Goal: Task Accomplishment & Management: Manage account settings

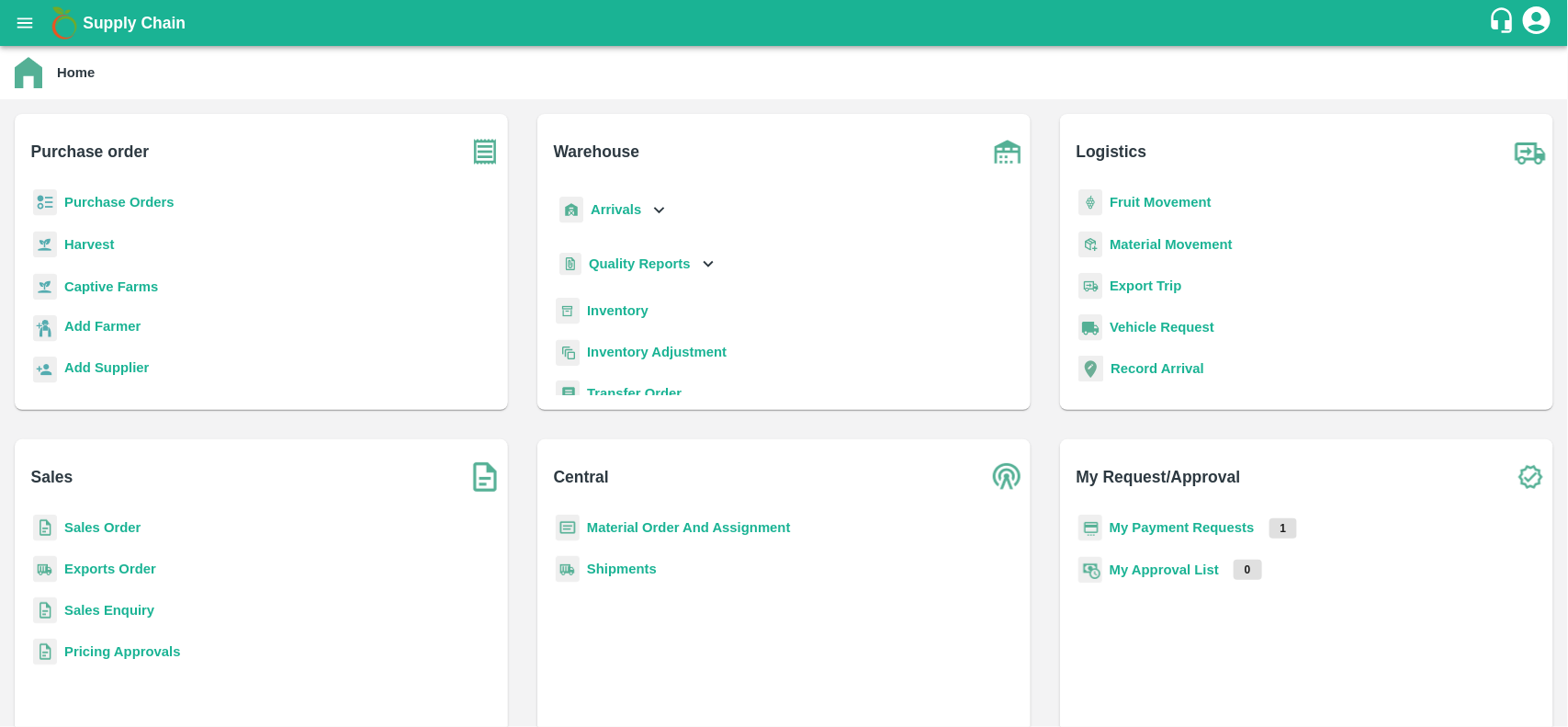
click at [124, 524] on b "Sales Order" at bounding box center [102, 527] width 76 height 15
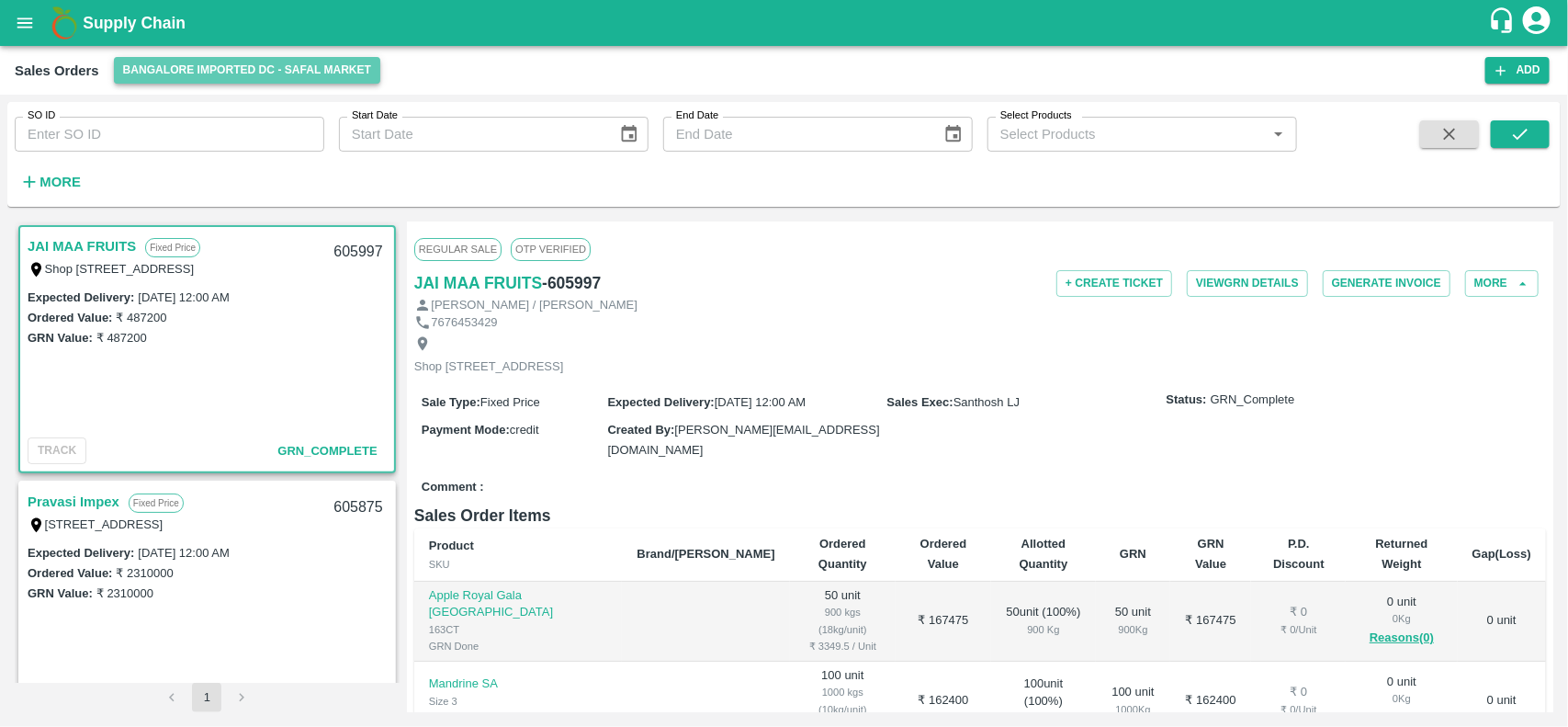
click at [248, 60] on button "Bangalore Imported DC - Safal Market" at bounding box center [248, 70] width 268 height 27
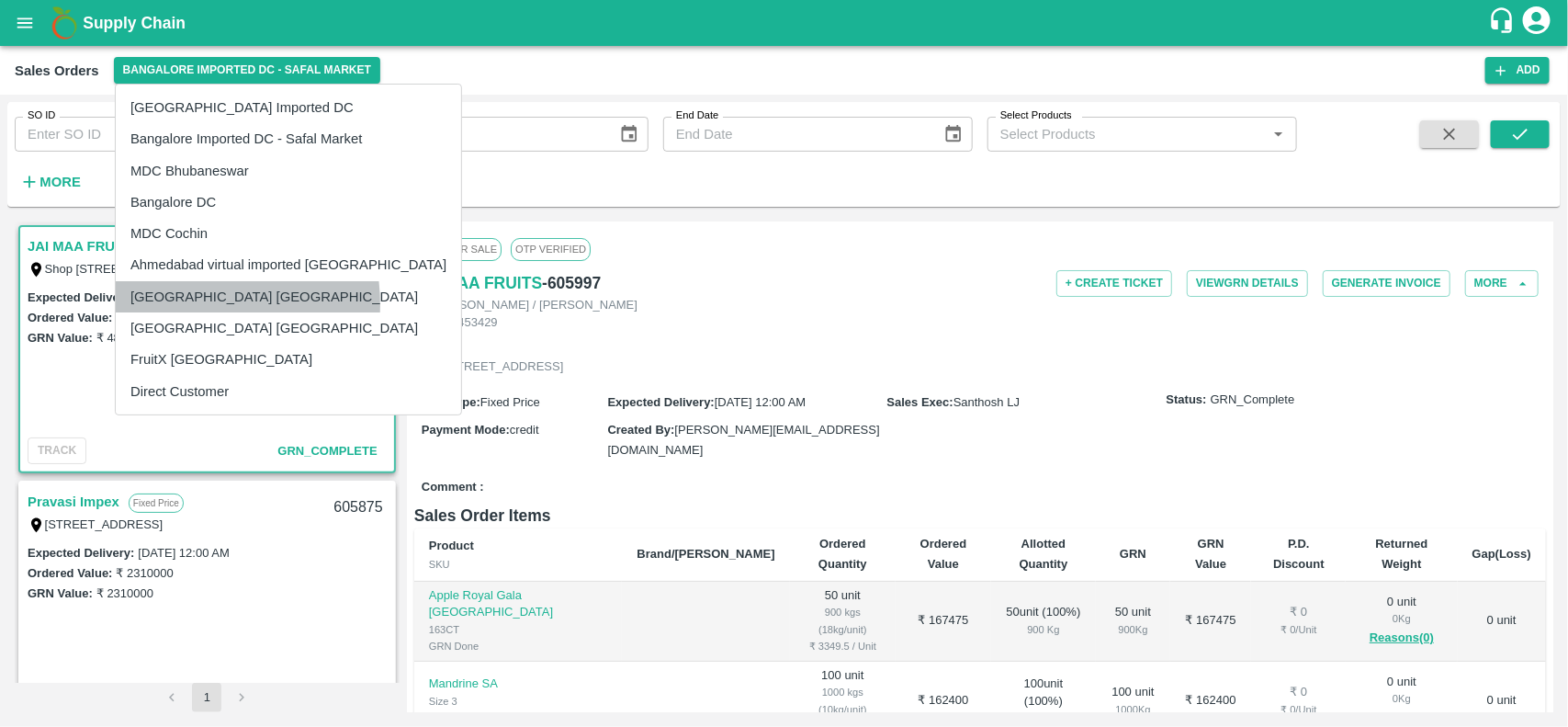
click at [170, 305] on li "[GEOGRAPHIC_DATA] [GEOGRAPHIC_DATA]" at bounding box center [288, 297] width 345 height 31
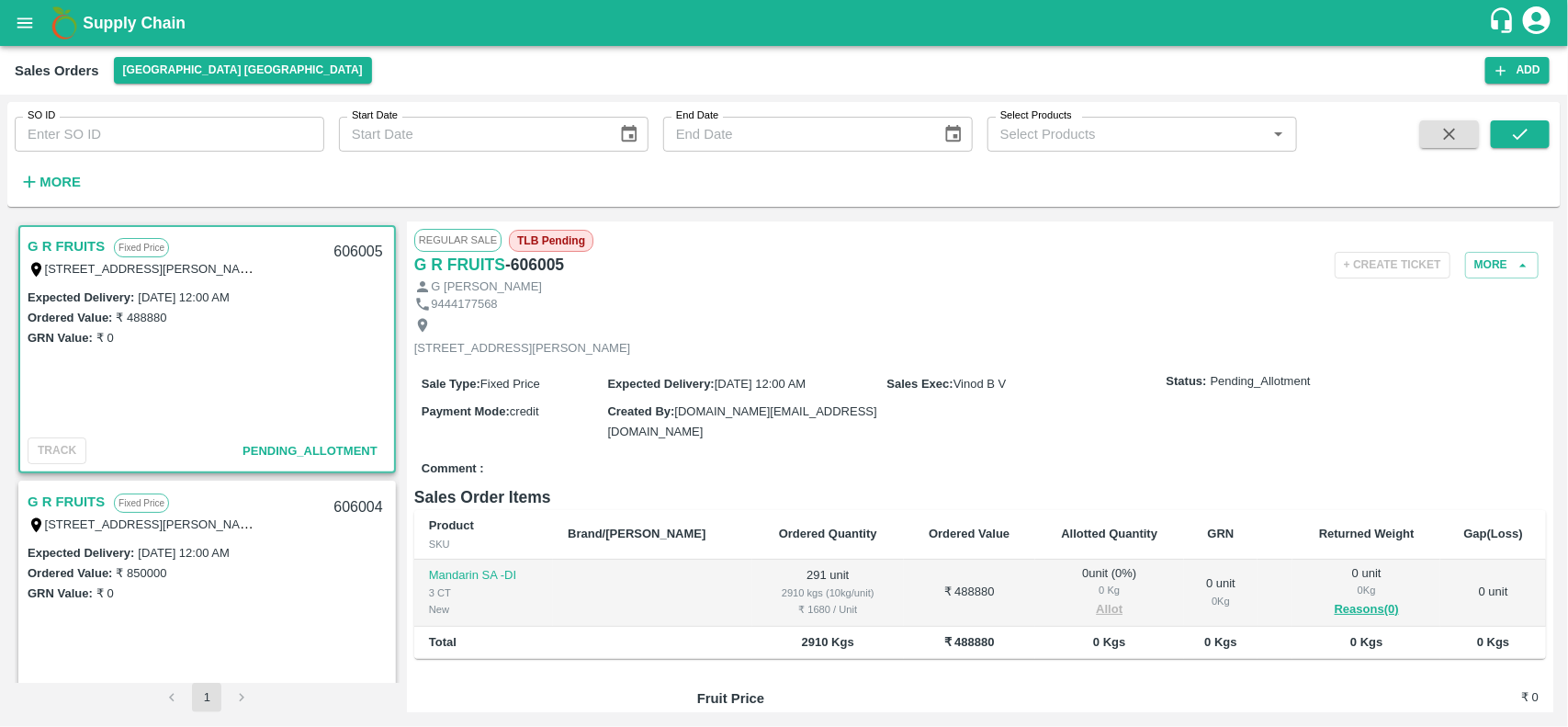
click at [72, 246] on link "G R FRUITS" at bounding box center [66, 247] width 77 height 24
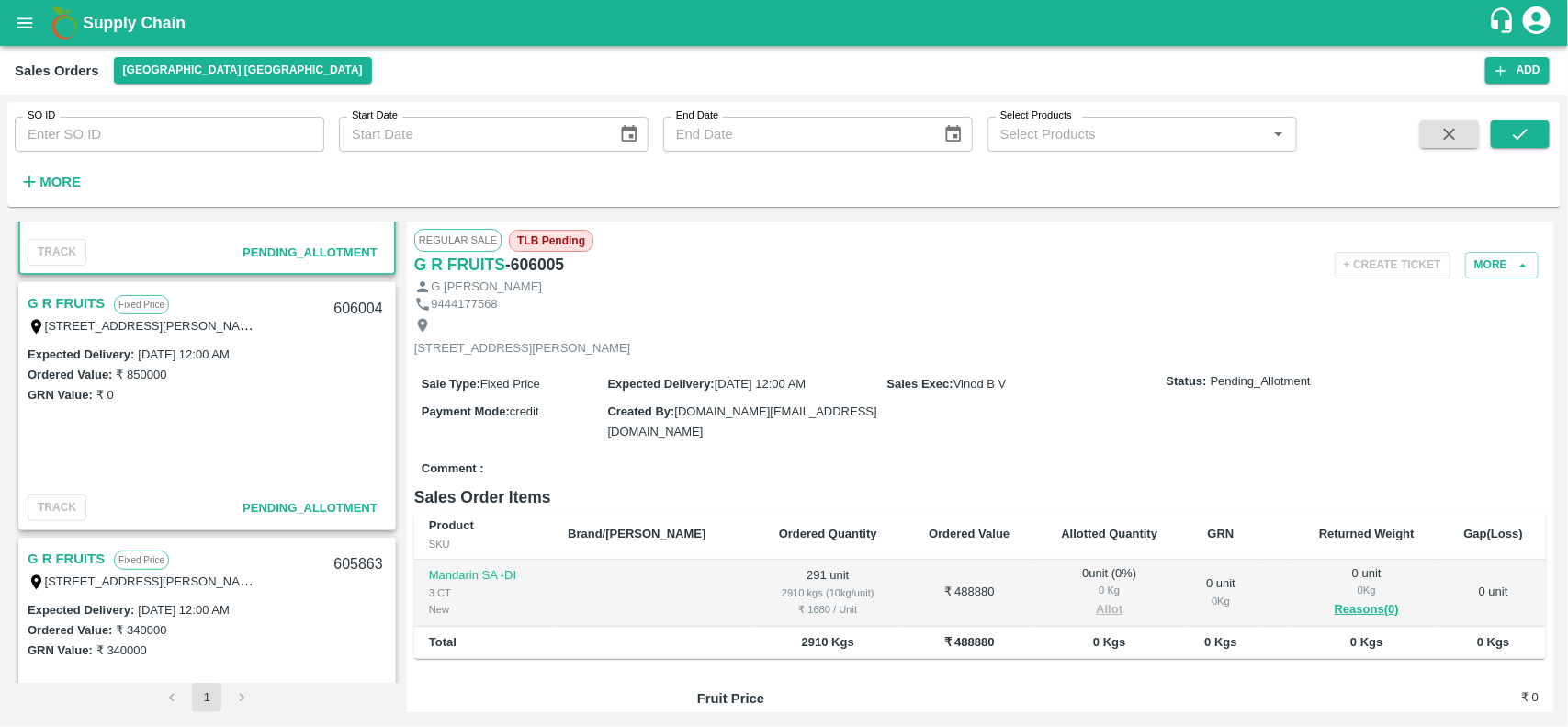
scroll to position [201, 0]
click at [72, 290] on link "G R FRUITS" at bounding box center [66, 302] width 77 height 24
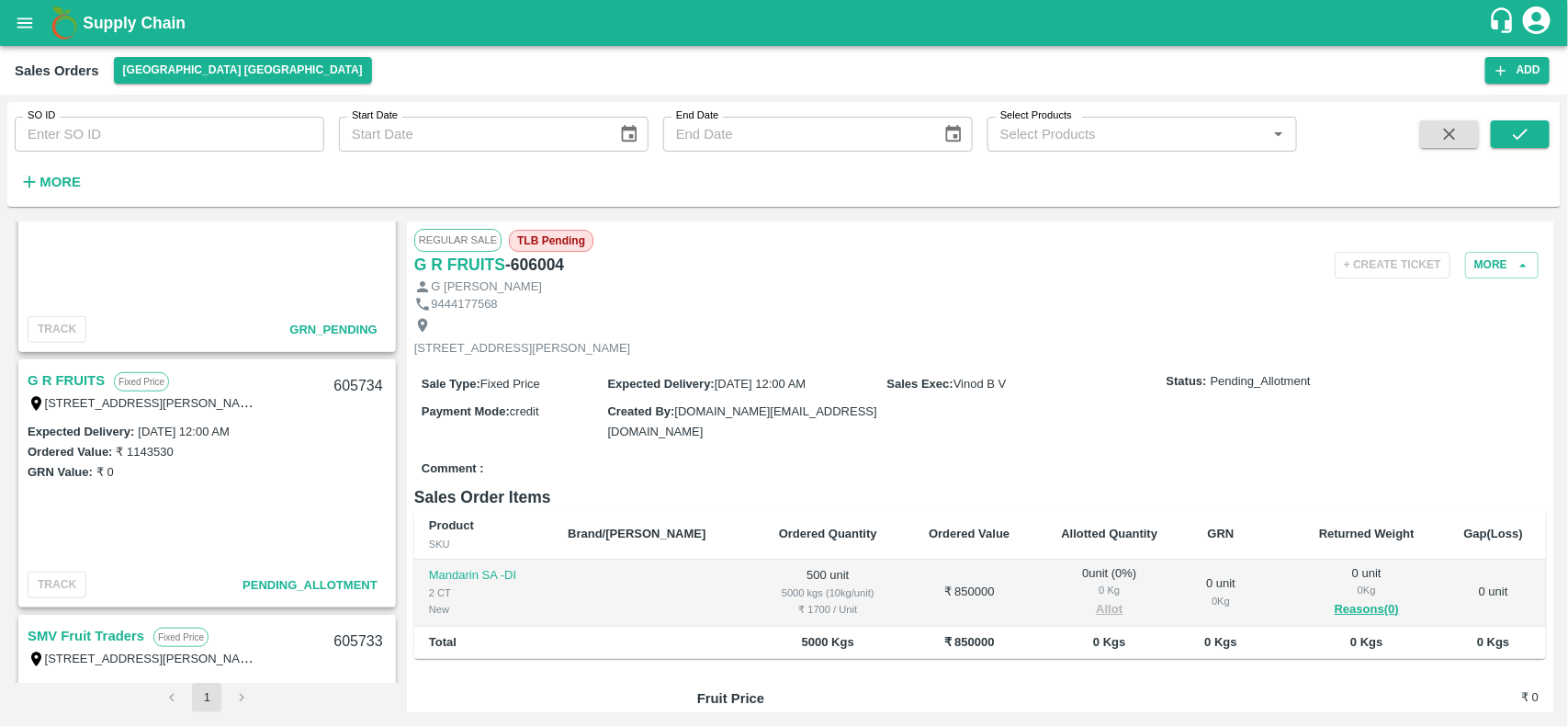
scroll to position [634, 0]
click at [78, 374] on link "G R FRUITS" at bounding box center [66, 378] width 77 height 24
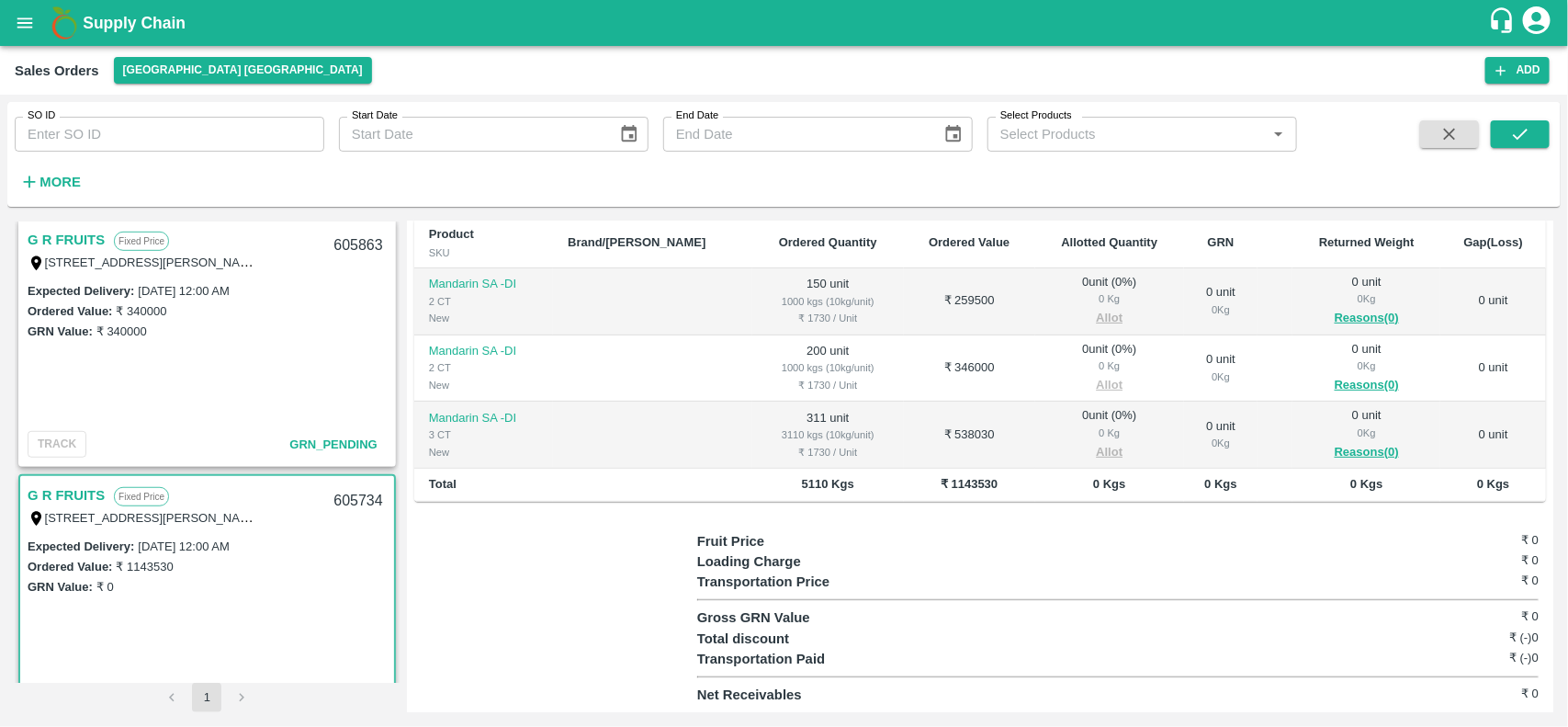
scroll to position [353, 0]
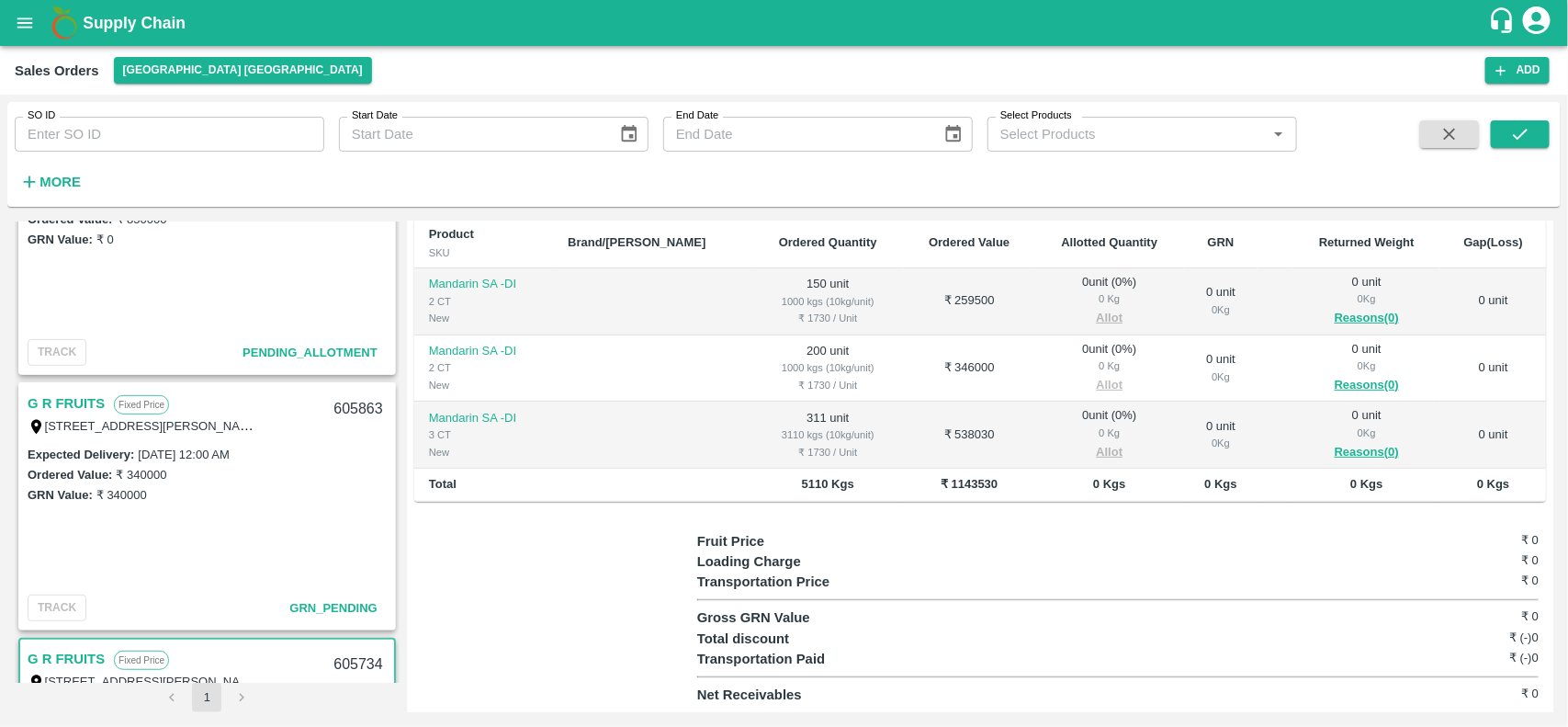
click at [81, 392] on link "G R FRUITS" at bounding box center [66, 403] width 77 height 24
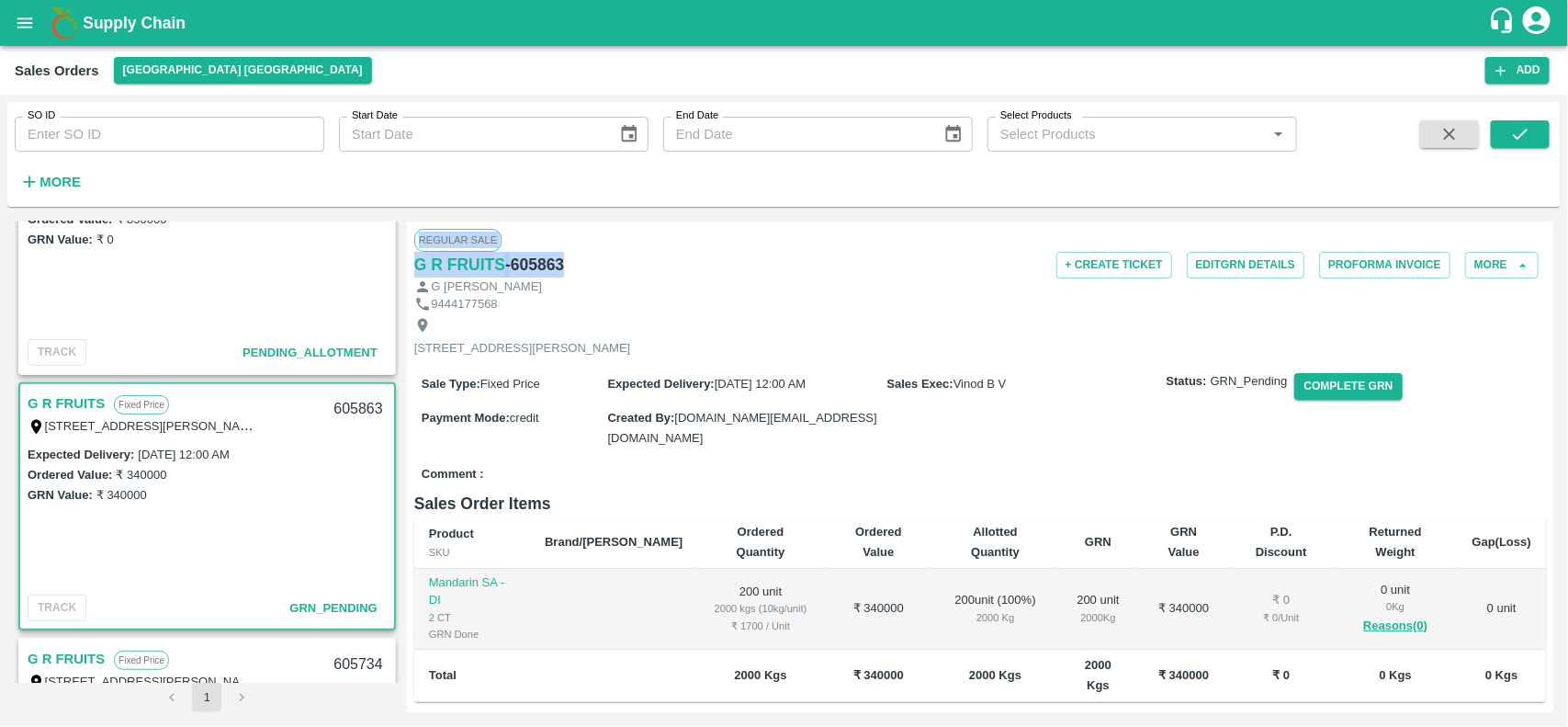
drag, startPoint x: 407, startPoint y: 250, endPoint x: 589, endPoint y: 273, distance: 183.4
click at [589, 273] on div "Regular Sale G R FRUITS - 605863 + Create Ticket Edit GRN Details Proforma Invo…" at bounding box center [980, 467] width 1147 height 490
copy div "Regular Sale G R FRUITS - 605863"
click at [47, 167] on button "More" at bounding box center [50, 182] width 71 height 31
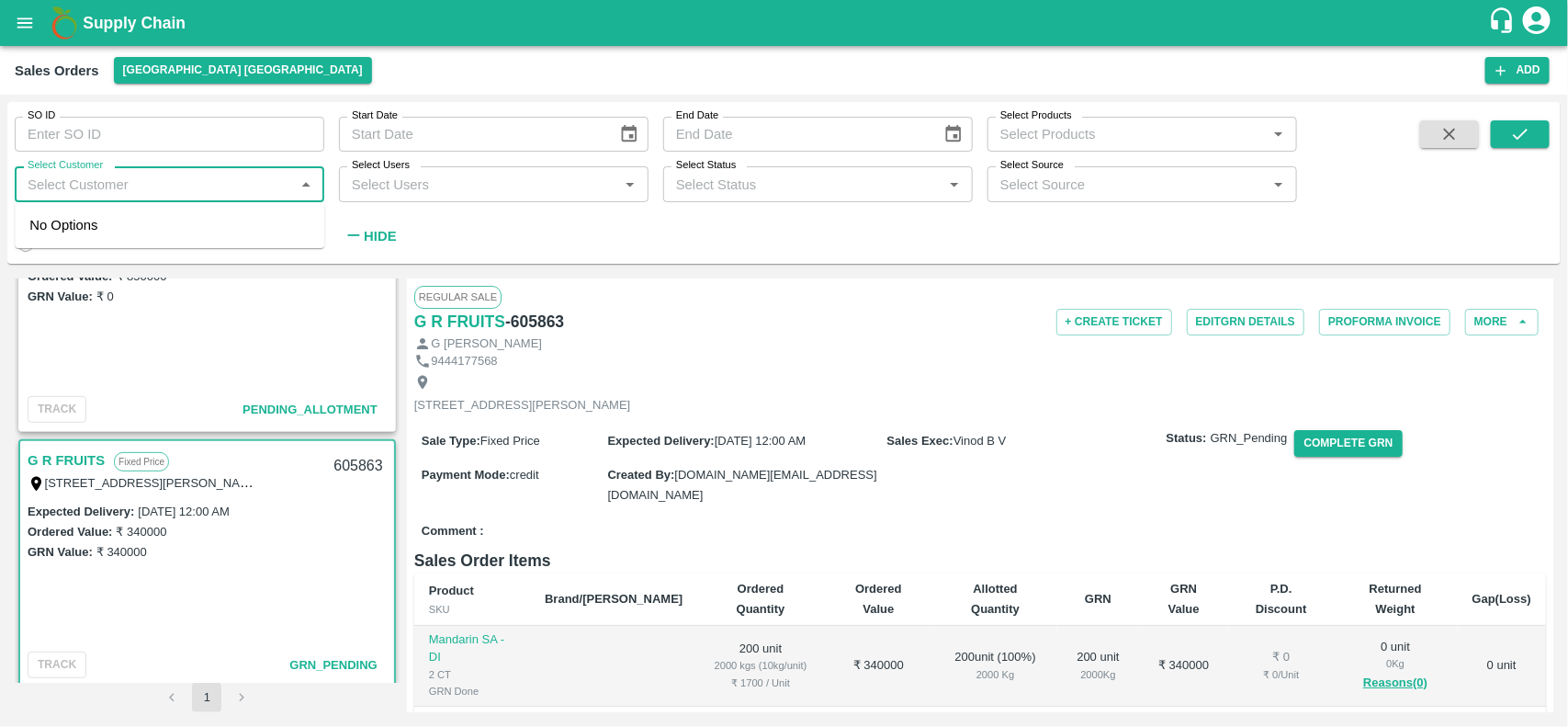
click at [139, 180] on input "Select Customer" at bounding box center [155, 184] width 269 height 24
paste input "Regular Sale G R FRUITS -605863"
click at [246, 182] on input "Select Customer" at bounding box center [155, 184] width 269 height 24
click at [107, 182] on input "Select Customer" at bounding box center [155, 184] width 269 height 24
type input "G R FRUITS"
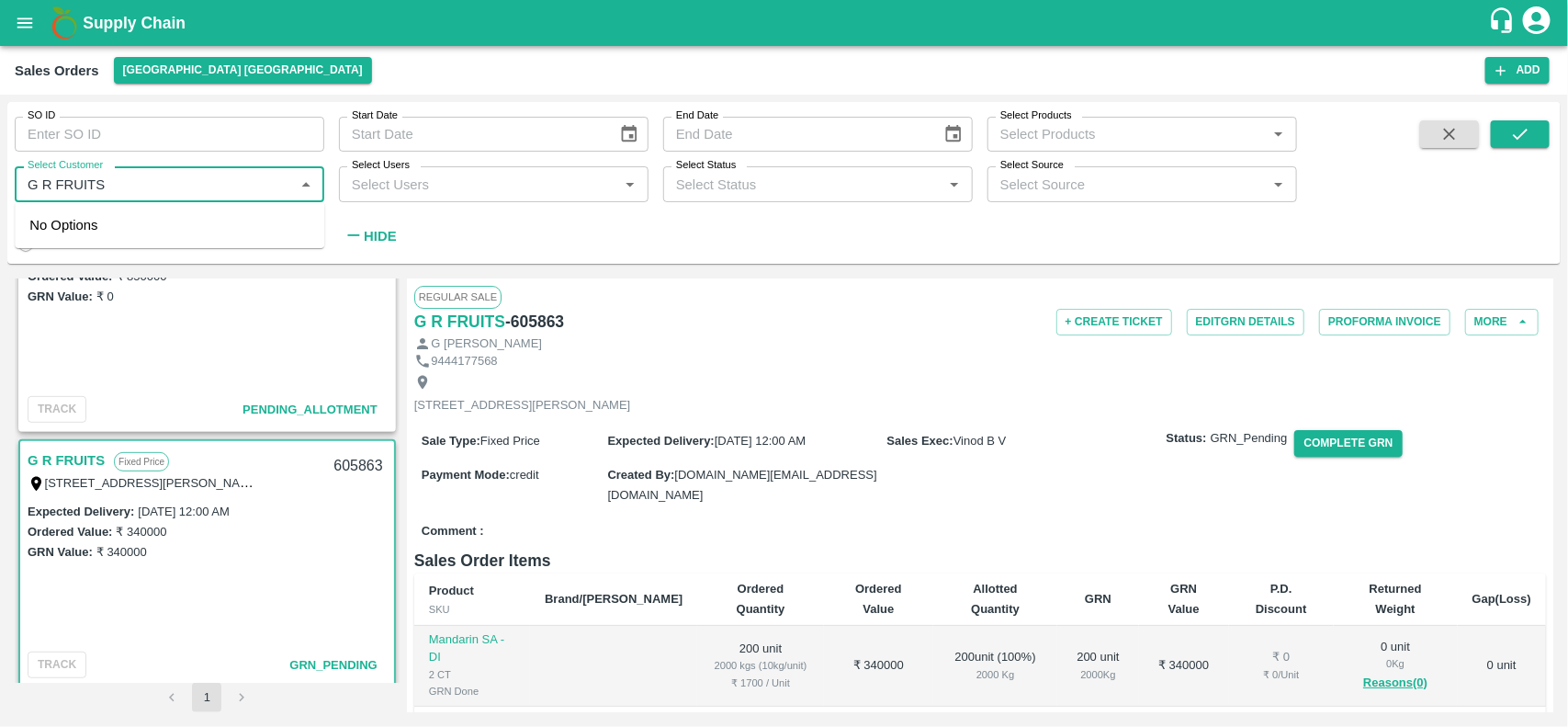
click at [191, 182] on input "Select Customer" at bounding box center [155, 184] width 269 height 24
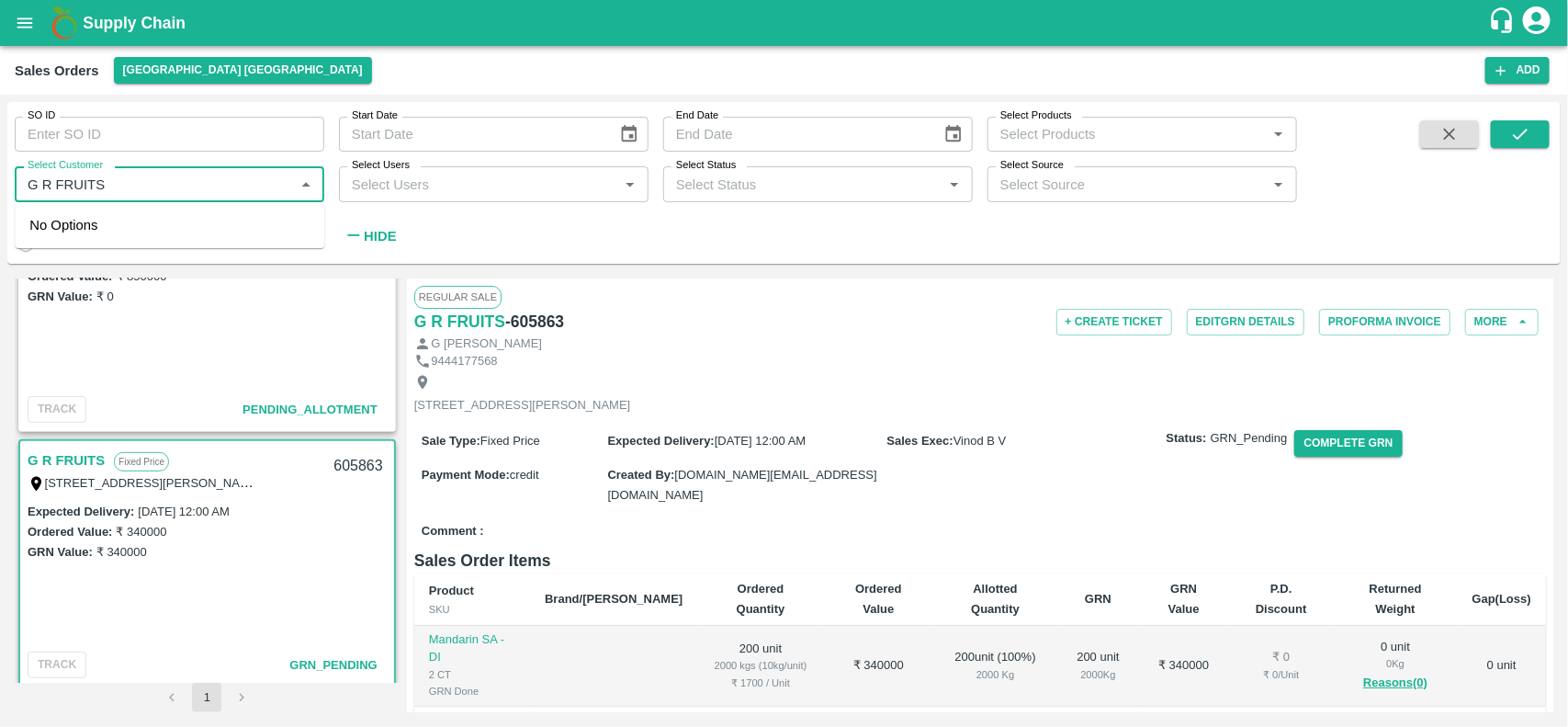
click at [191, 182] on input "Select Customer" at bounding box center [155, 184] width 269 height 24
type input "G R FRUI"
click at [46, 223] on input "checkbox" at bounding box center [48, 234] width 37 height 37
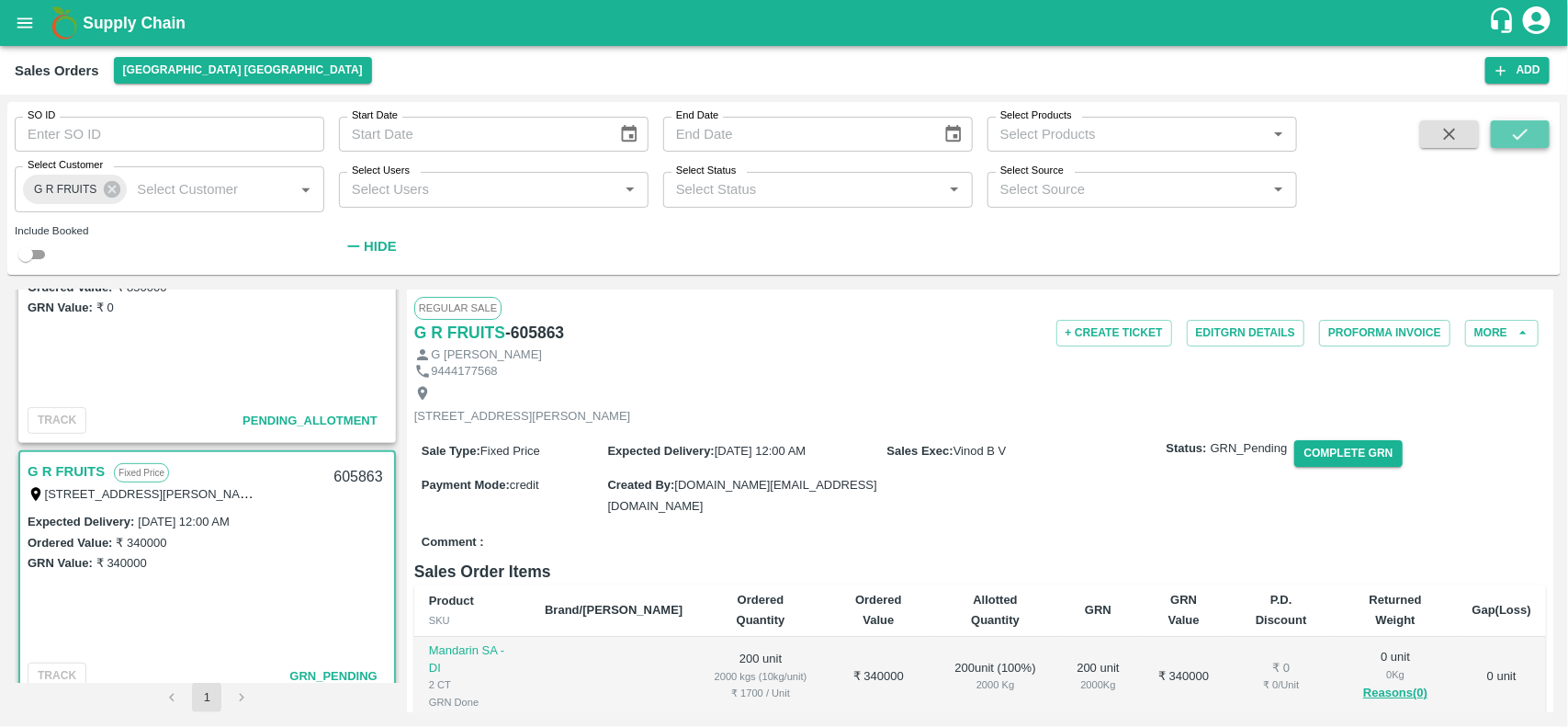
click at [1545, 122] on button "submit" at bounding box center [1521, 134] width 59 height 28
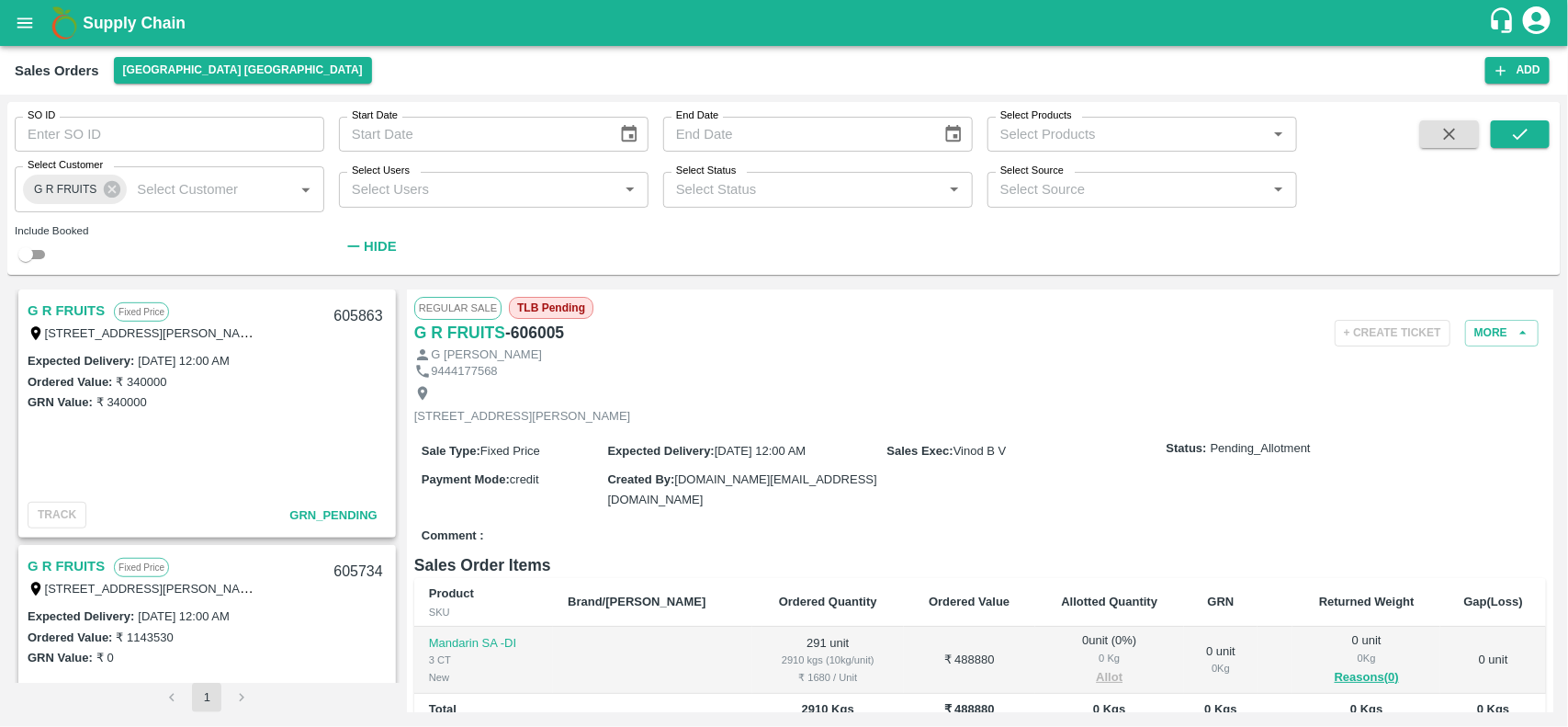
scroll to position [883, 0]
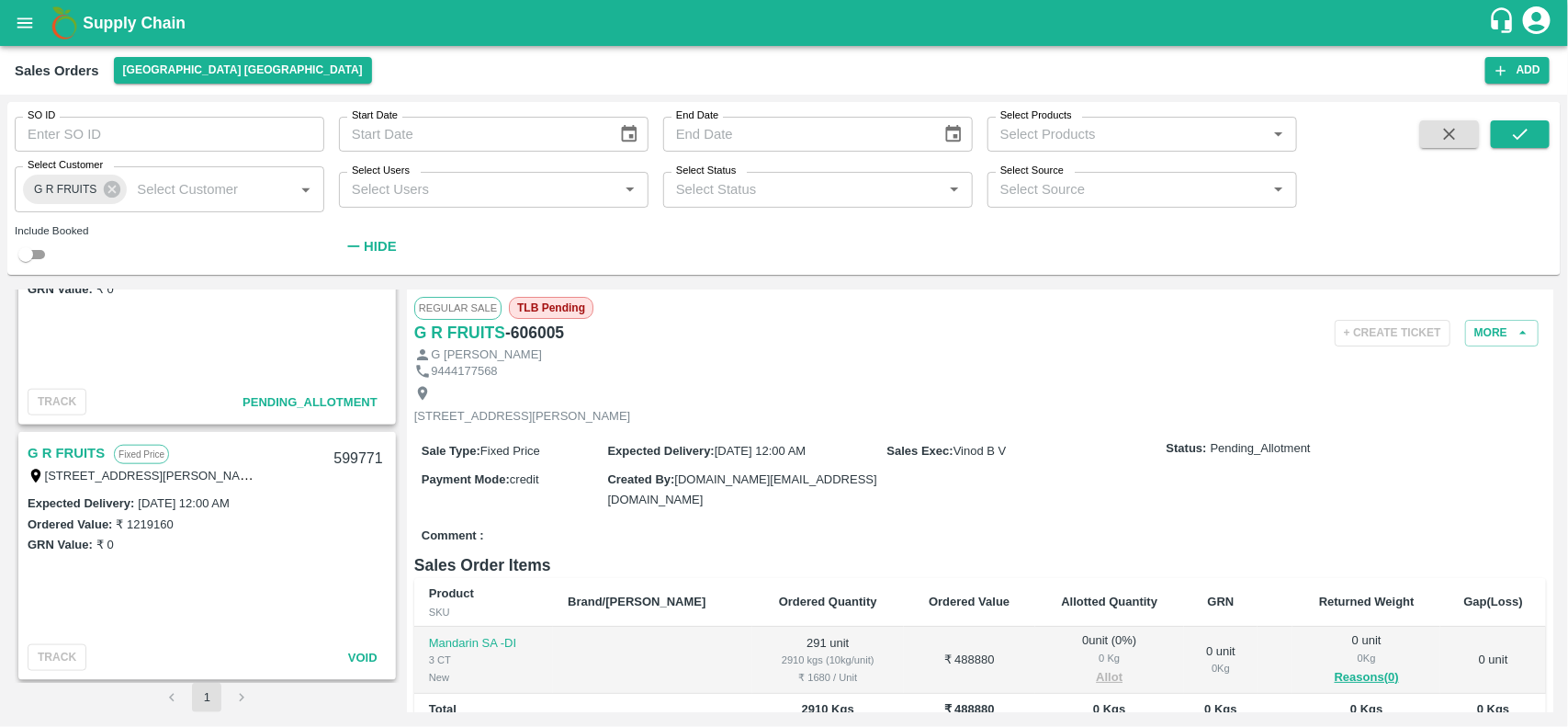
click at [56, 441] on link "G R FRUITS" at bounding box center [66, 453] width 77 height 24
